Goal: Transaction & Acquisition: Purchase product/service

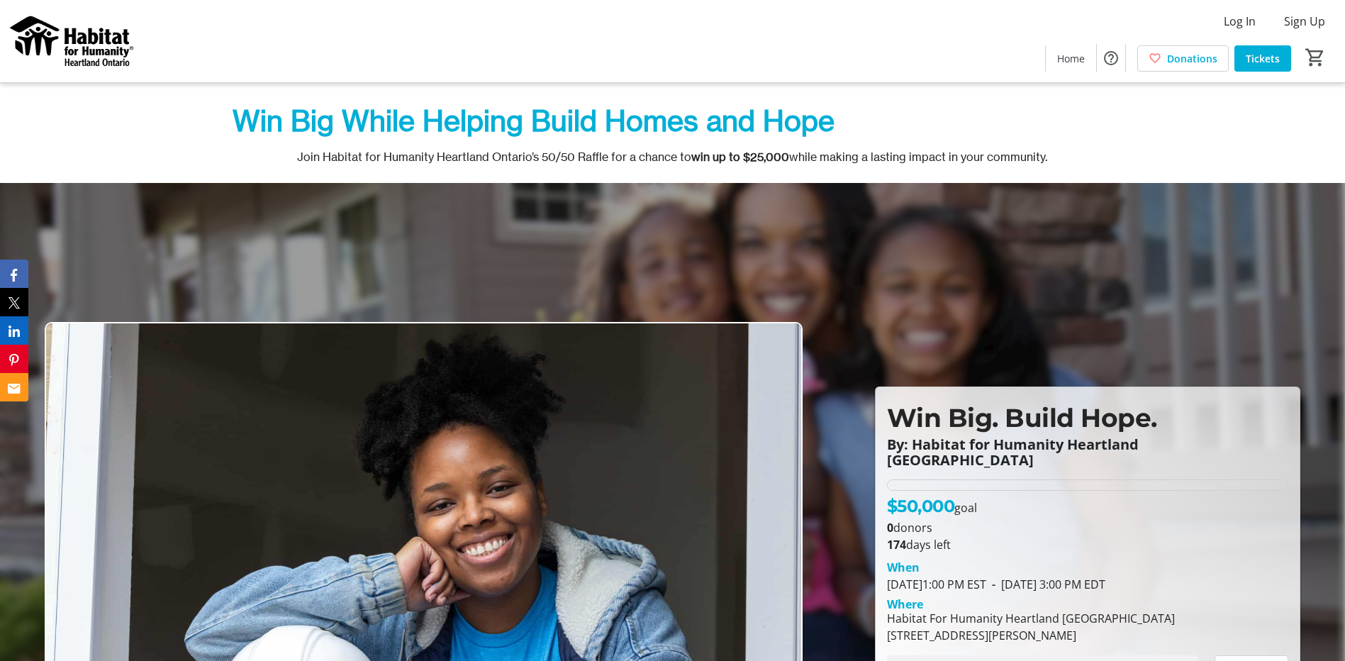
click at [78, 45] on img at bounding box center [72, 41] width 126 height 71
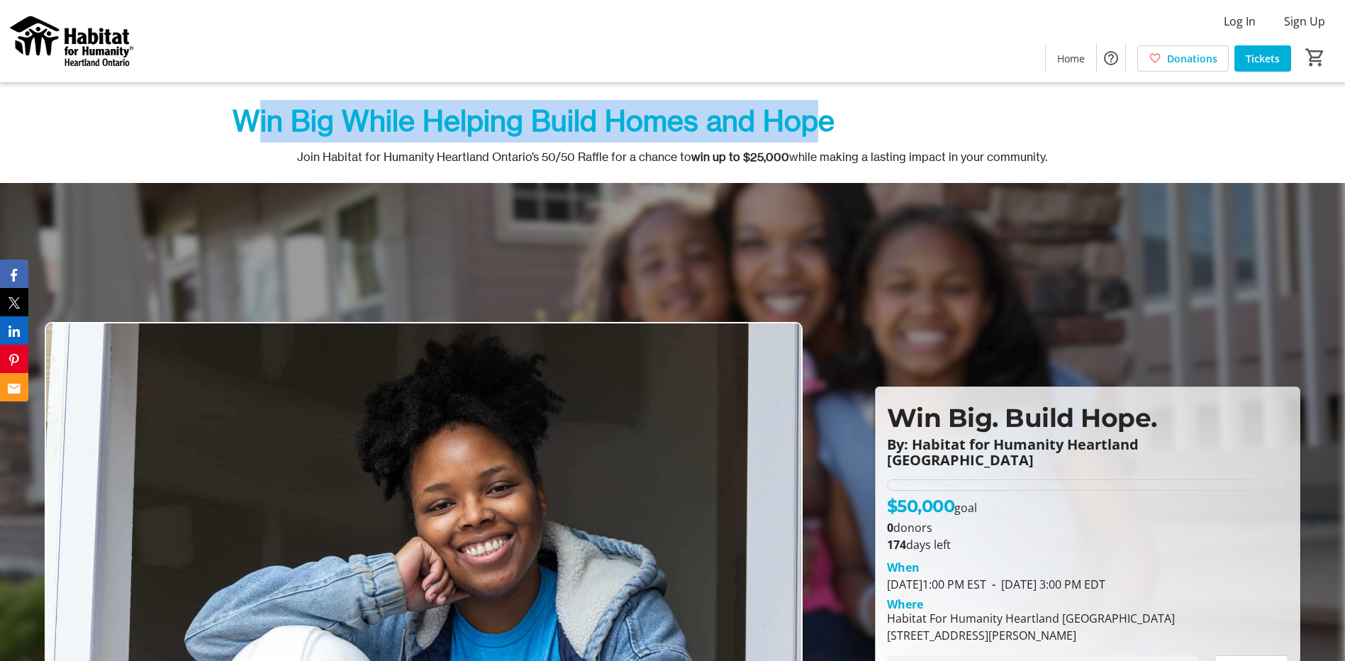
drag, startPoint x: 249, startPoint y: 126, endPoint x: 816, endPoint y: 140, distance: 566.9
click at [816, 140] on p "Win Big While Helping Build Homes and Hope" at bounding box center [673, 121] width 880 height 43
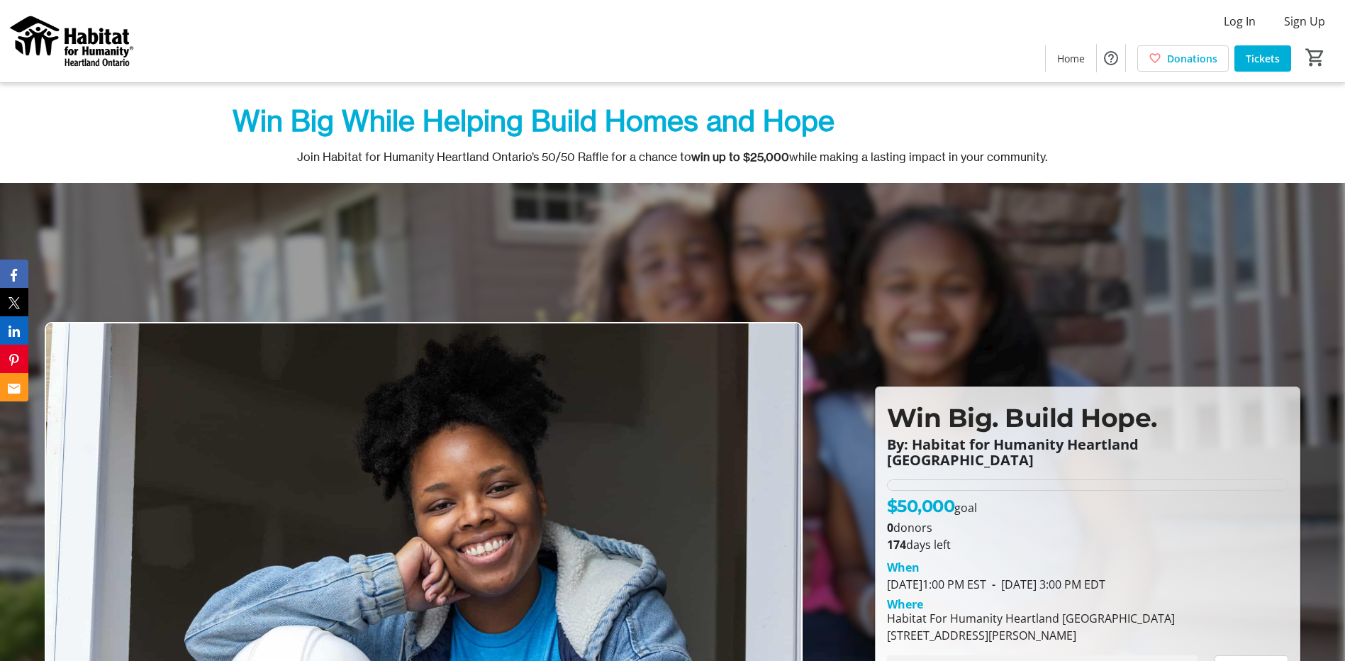
drag, startPoint x: 816, startPoint y: 140, endPoint x: 826, endPoint y: 135, distance: 12.1
click at [826, 135] on span "Win Big While Helping Build Homes and Hope" at bounding box center [534, 121] width 602 height 35
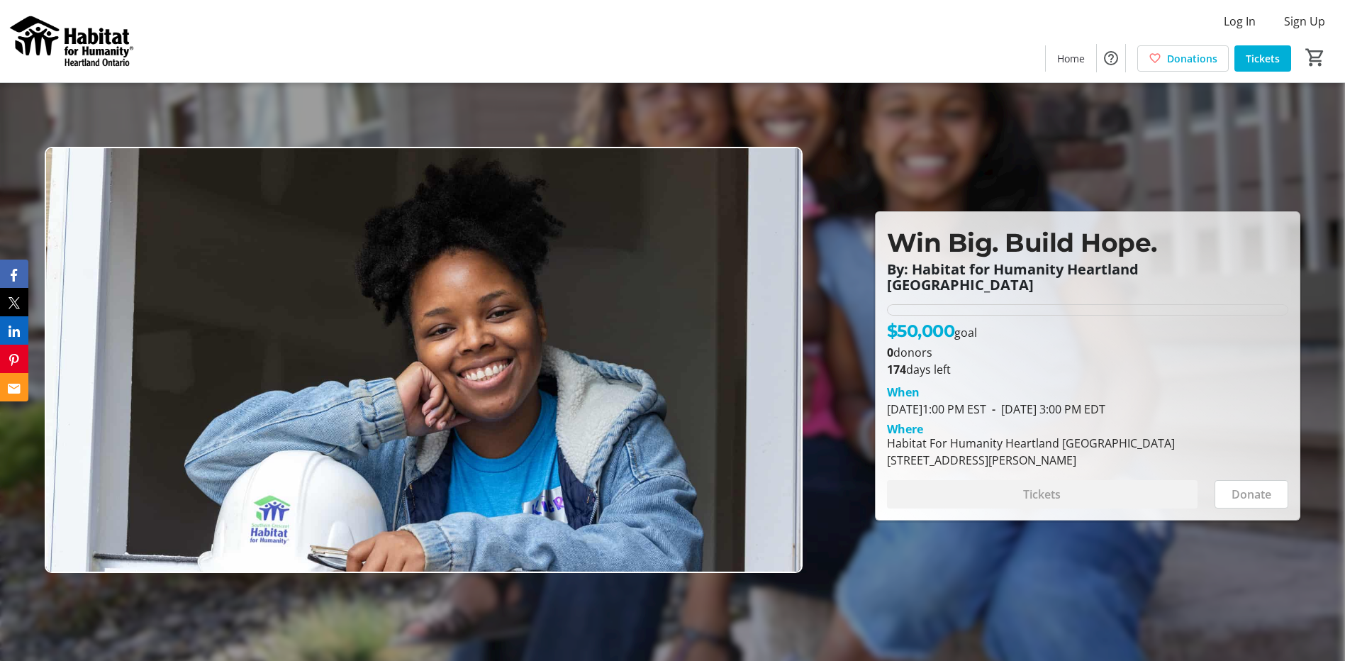
scroll to position [213, 0]
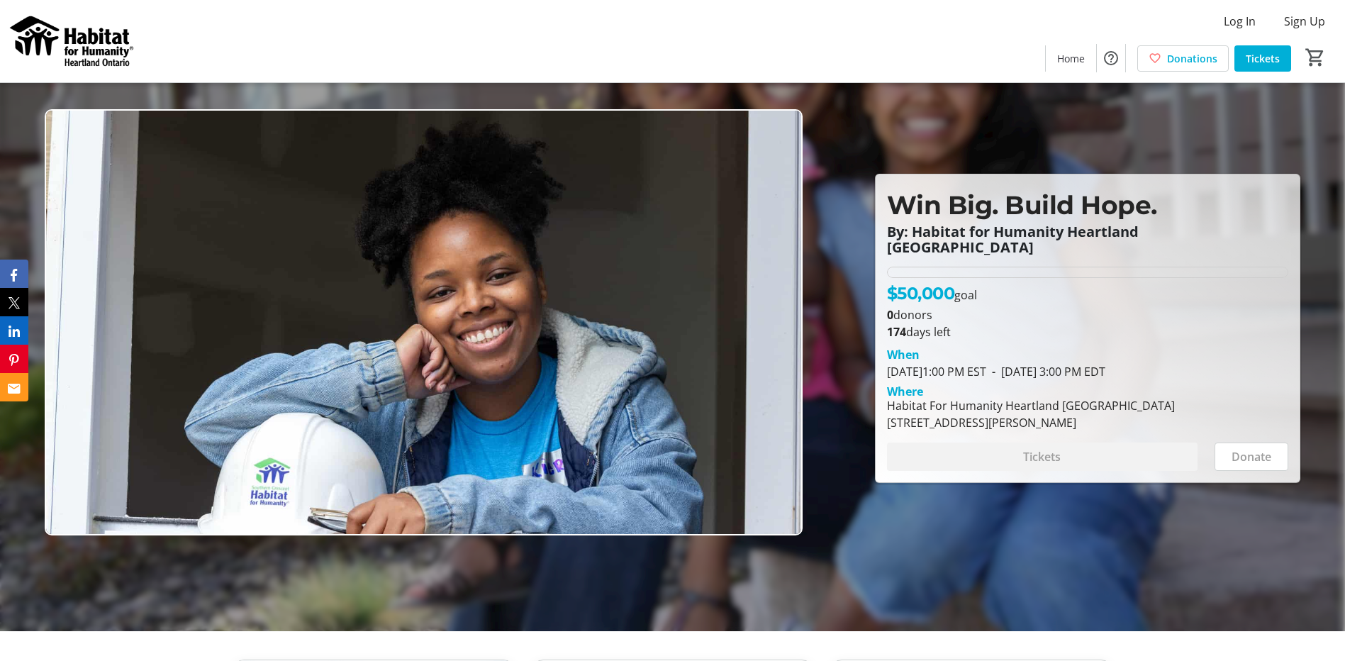
click at [600, 299] on img at bounding box center [424, 322] width 758 height 426
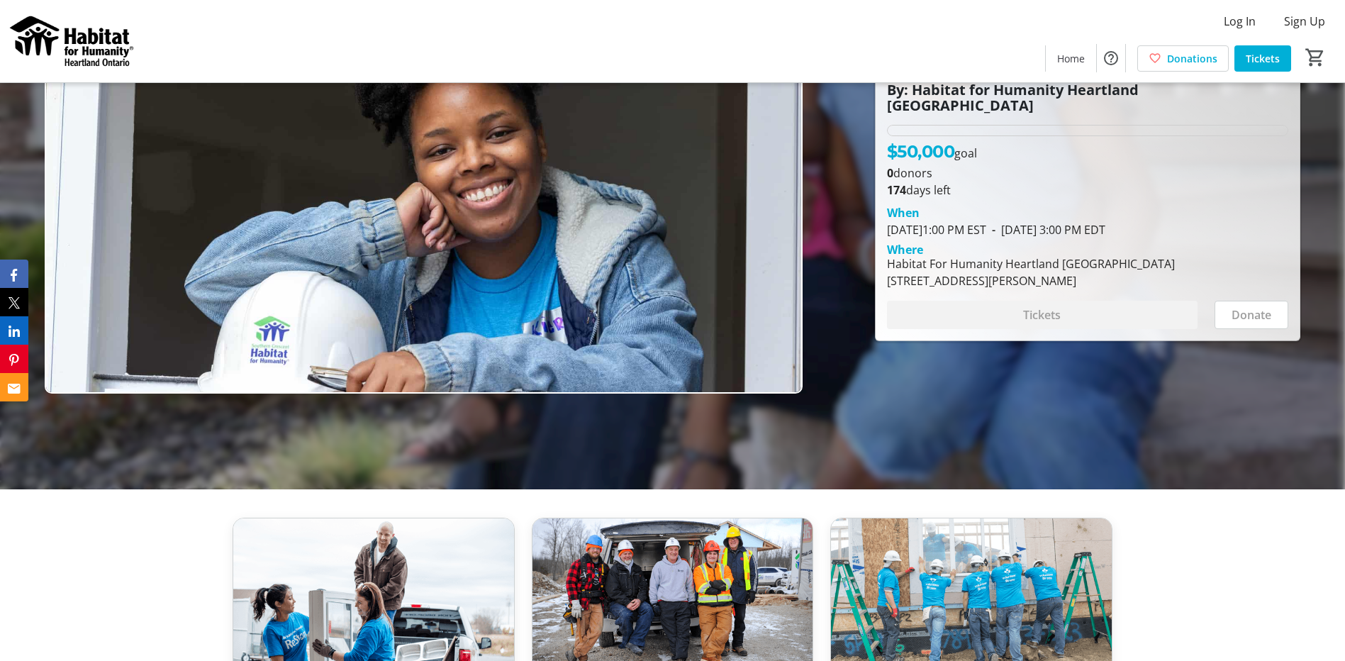
scroll to position [0, 0]
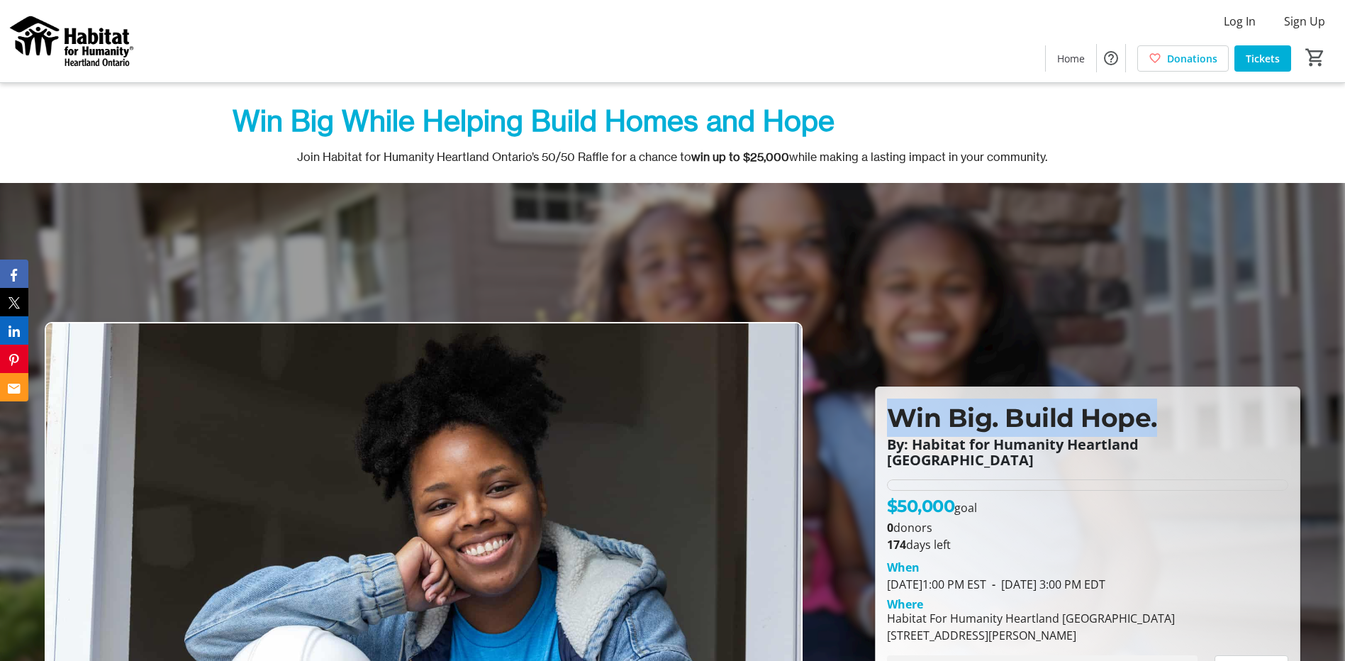
drag, startPoint x: 1170, startPoint y: 430, endPoint x: 896, endPoint y: 436, distance: 273.9
click at [896, 436] on p "Win Big. Build Hope." at bounding box center [1087, 418] width 401 height 38
click at [842, 282] on div at bounding box center [672, 513] width 1345 height 661
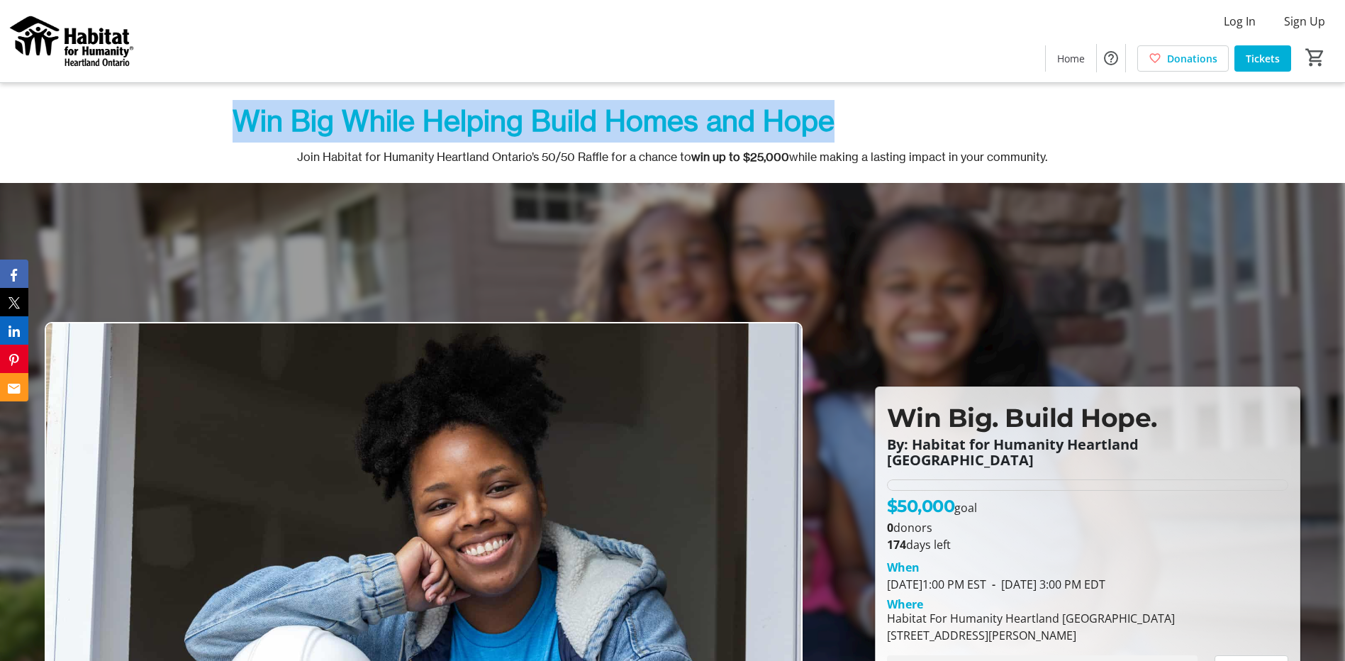
drag, startPoint x: 837, startPoint y: 120, endPoint x: 215, endPoint y: 119, distance: 622.0
click at [215, 119] on div "Win Big While Helping Build Homes and Hope Join Habitat for Humanity Heartland …" at bounding box center [672, 133] width 1345 height 100
drag, startPoint x: 215, startPoint y: 119, endPoint x: 277, endPoint y: 124, distance: 61.9
copy span "Win Big While Helping Build Homes and Hope"
